Goal: Task Accomplishment & Management: Use online tool/utility

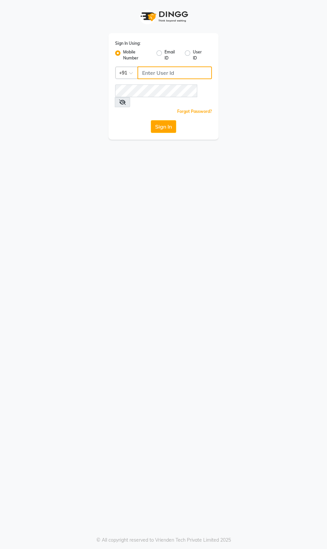
click at [152, 73] on input "Username" at bounding box center [175, 72] width 74 height 13
type input "8956544245"
click at [151, 120] on button "Sign In" at bounding box center [163, 126] width 25 height 13
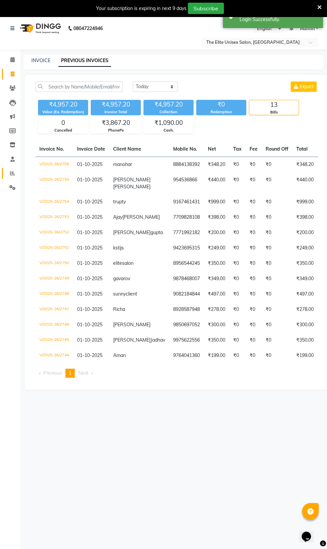
click at [13, 173] on icon at bounding box center [12, 173] width 5 height 5
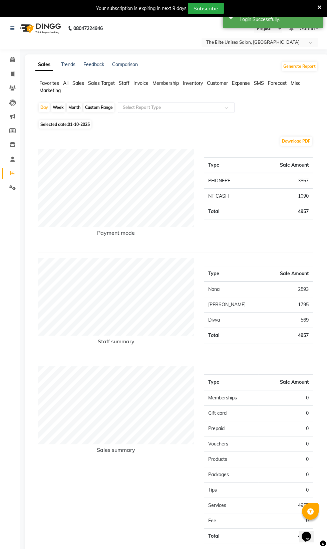
click at [126, 83] on span "Staff" at bounding box center [124, 83] width 11 height 6
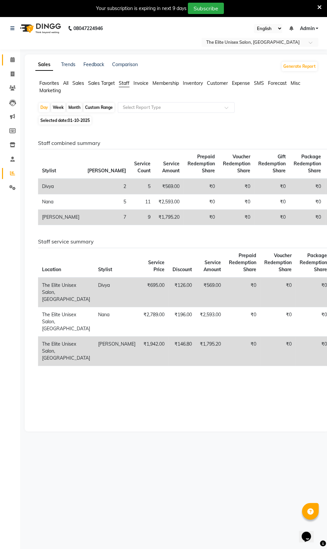
click at [12, 60] on icon at bounding box center [12, 59] width 4 height 5
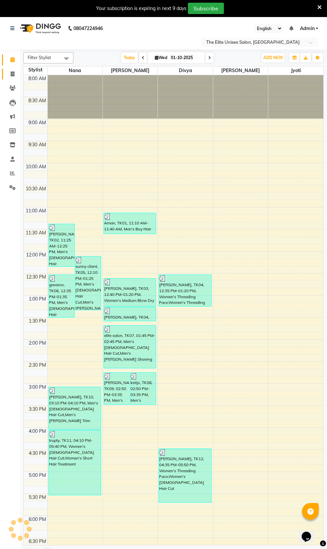
click at [12, 74] on icon at bounding box center [13, 73] width 4 height 5
select select "service"
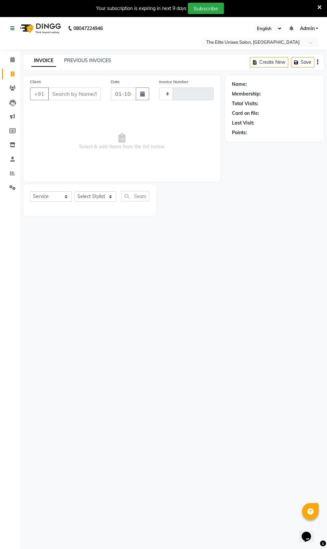
type input "2757"
select select "7086"
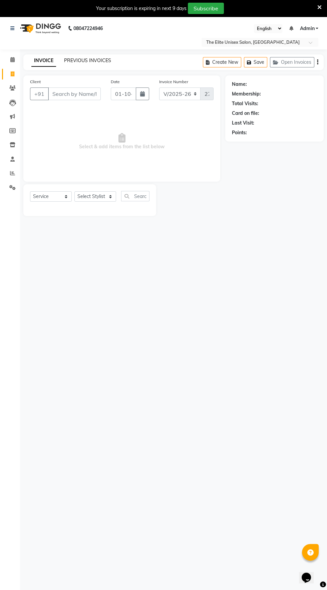
click at [87, 60] on link "PREVIOUS INVOICES" at bounding box center [87, 60] width 47 height 6
